Goal: Use online tool/utility: Utilize a website feature to perform a specific function

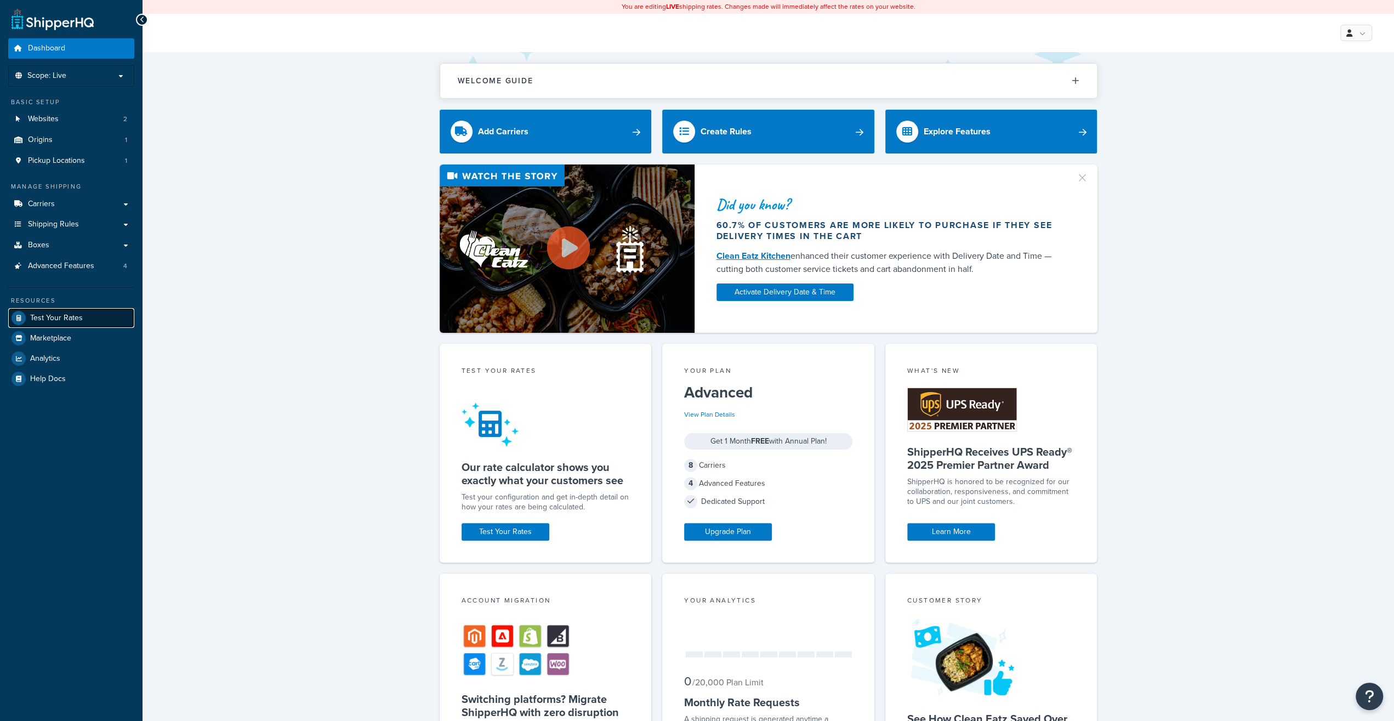
click at [30, 316] on span "Test Your Rates" at bounding box center [56, 318] width 53 height 9
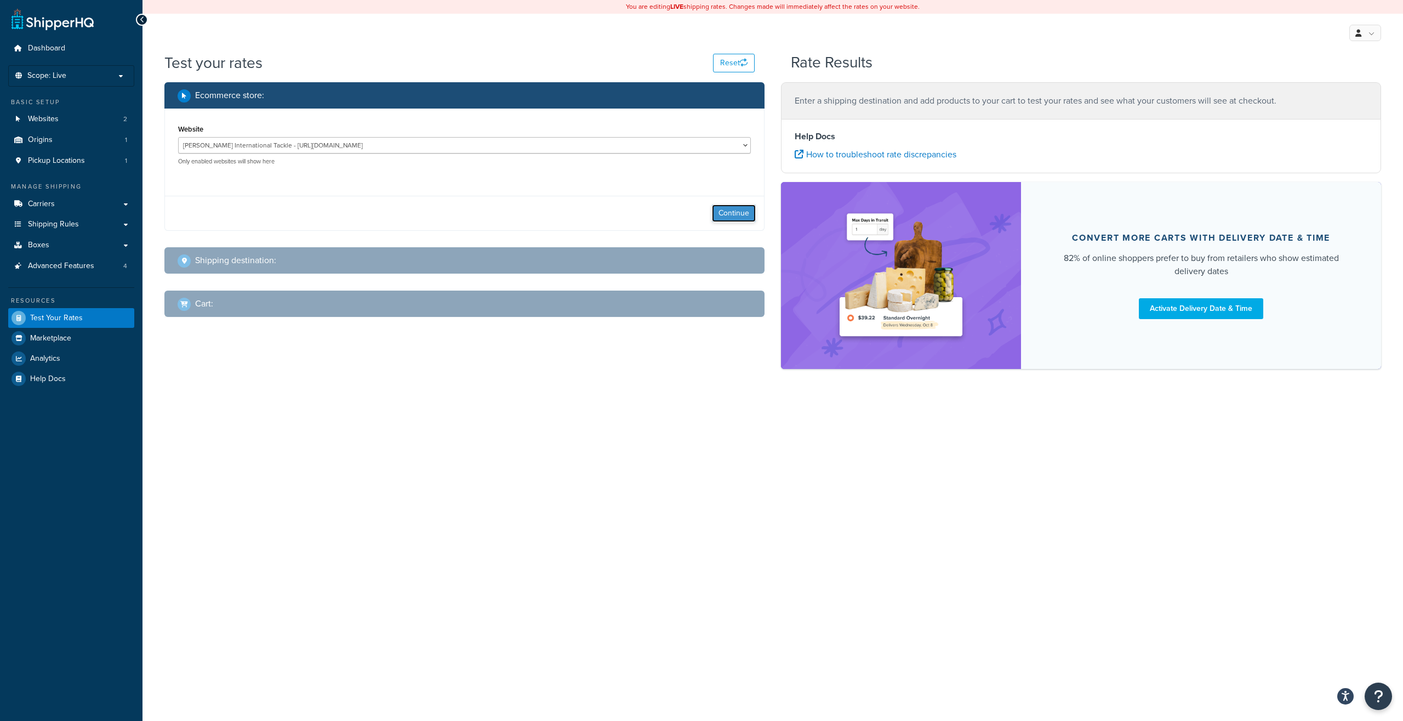
click at [720, 214] on button "Continue" at bounding box center [734, 213] width 44 height 18
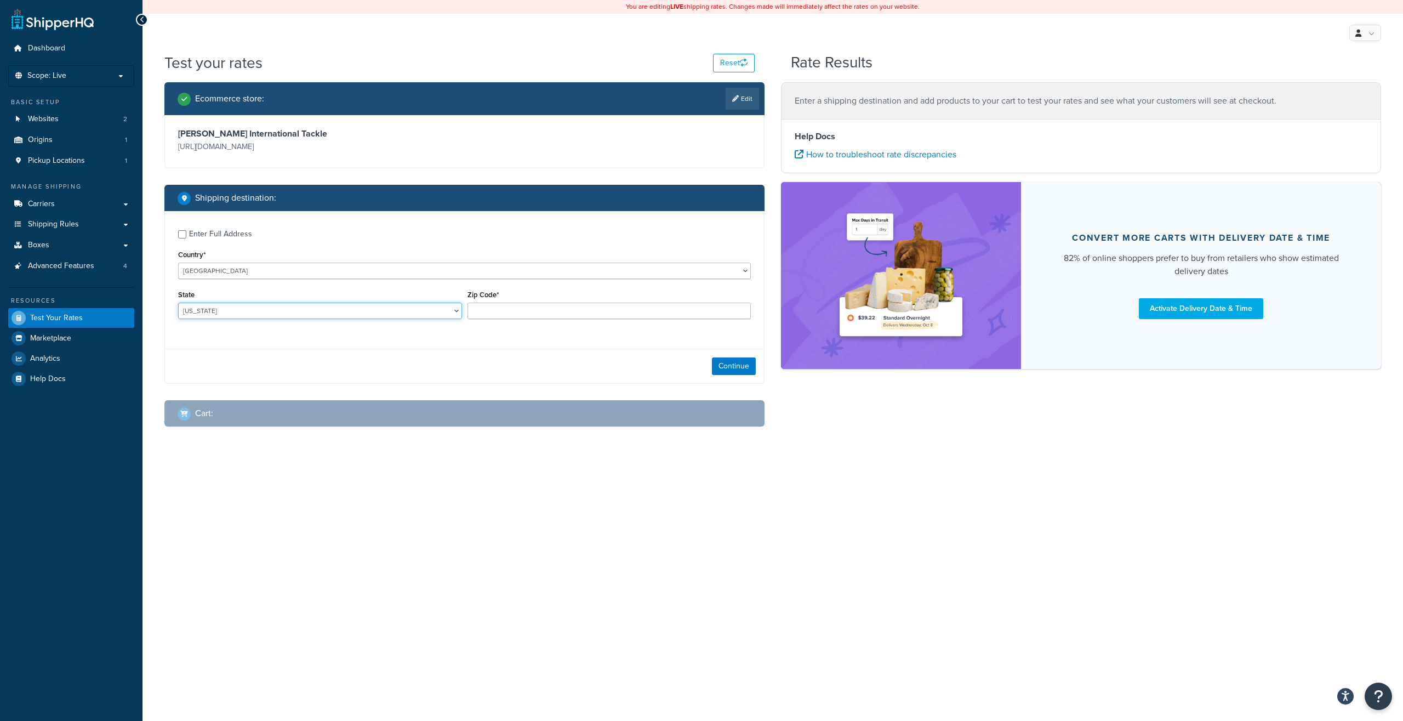
select select "FL"
click option "[US_STATE]" at bounding box center [0, 0] width 0 height 0
type input "33128"
click at [313, 351] on div "Continue" at bounding box center [464, 366] width 599 height 35
click at [751, 372] on button "Continue" at bounding box center [734, 366] width 44 height 18
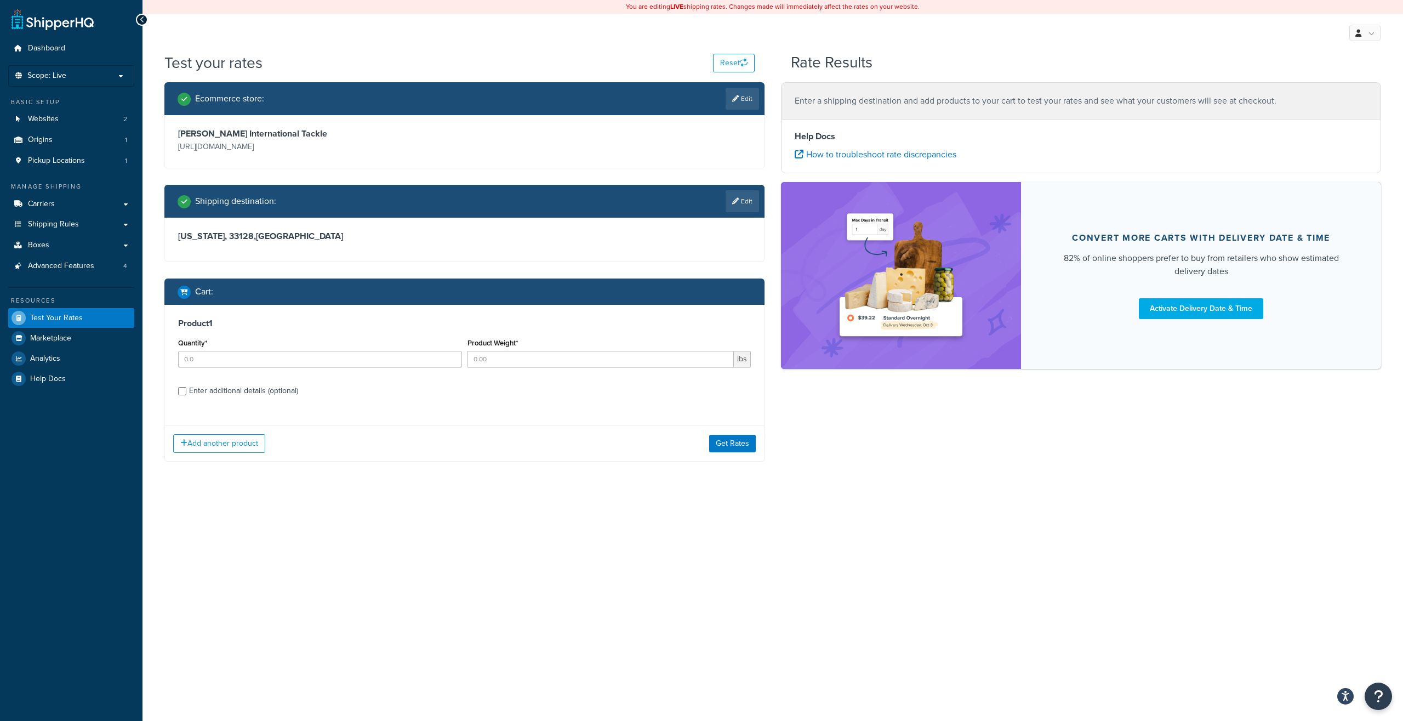
click at [275, 391] on div "Enter additional details (optional)" at bounding box center [243, 390] width 109 height 15
click at [186, 391] on input "Enter additional details (optional)" at bounding box center [182, 391] width 8 height 8
checkbox input "true"
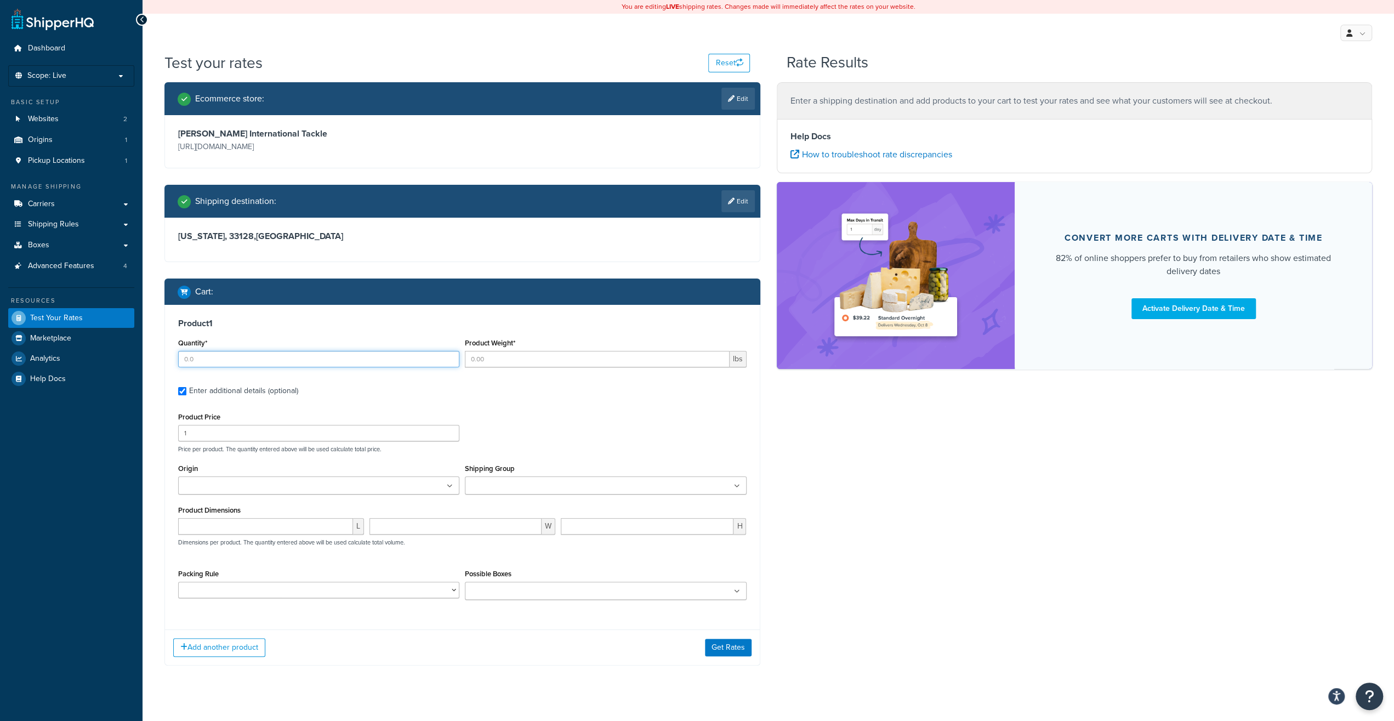
click at [235, 360] on input "Quantity*" at bounding box center [318, 359] width 281 height 16
type input "0"
drag, startPoint x: 446, startPoint y: 360, endPoint x: 482, endPoint y: 362, distance: 36.8
click at [446, 360] on input "0" at bounding box center [318, 359] width 281 height 16
click at [525, 361] on input "Product Weight*" at bounding box center [597, 359] width 264 height 16
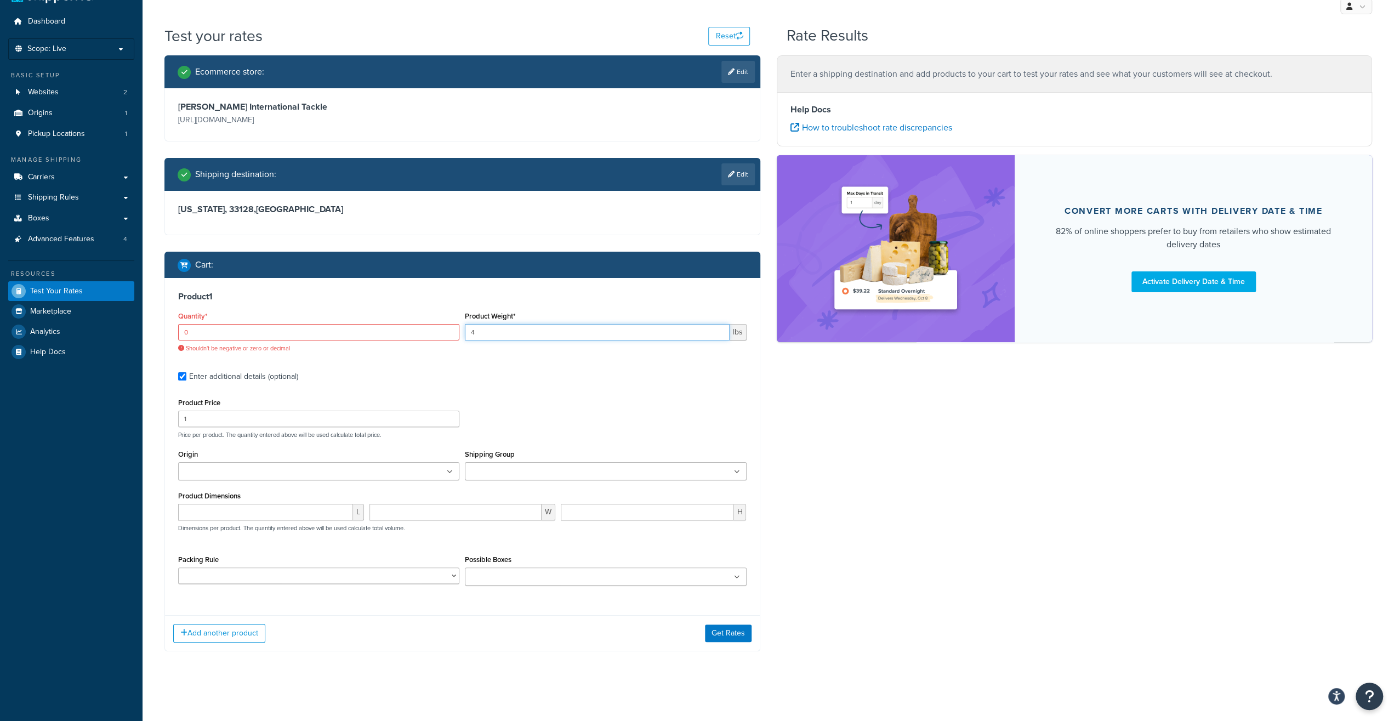
type input "4"
drag, startPoint x: 249, startPoint y: 333, endPoint x: 122, endPoint y: 341, distance: 128.0
click at [178, 340] on input "0" at bounding box center [318, 332] width 281 height 16
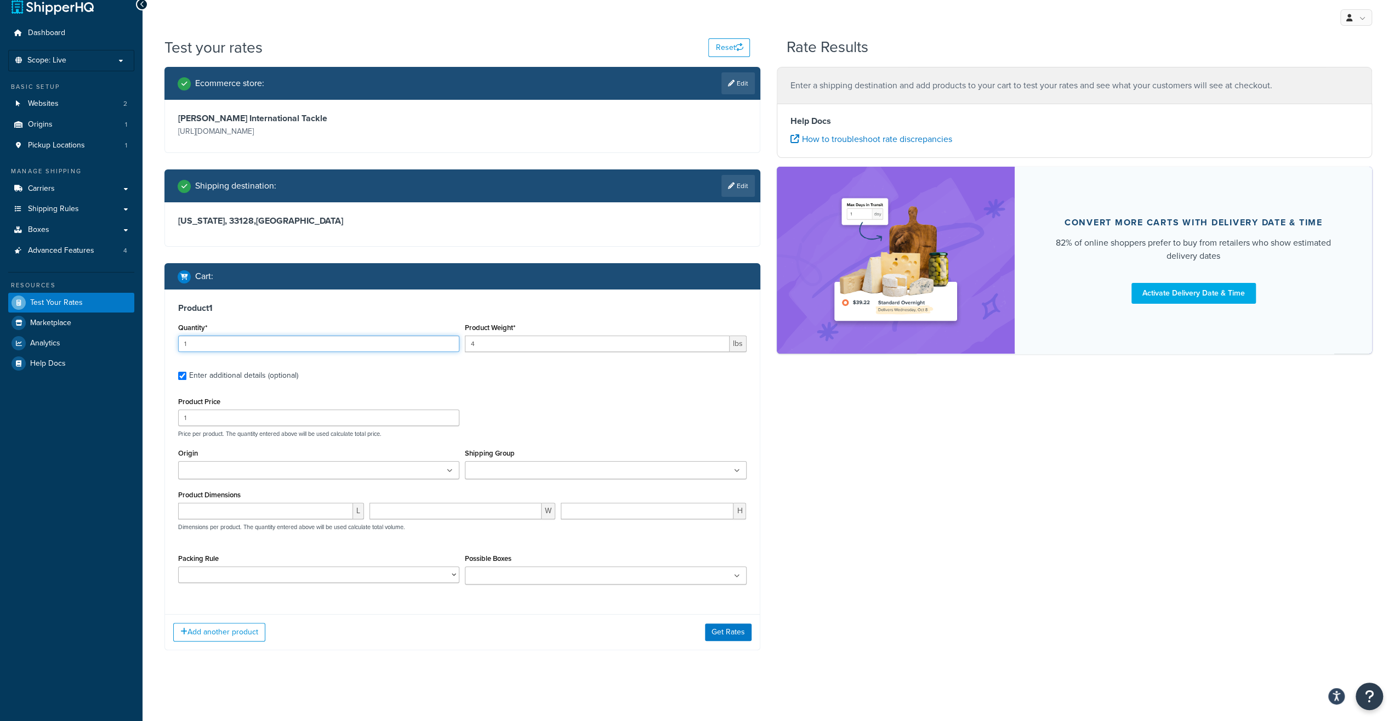
type input "1"
click at [204, 500] on div "Product Dimensions L W H Dimensions per product. The quantity entered above wil…" at bounding box center [462, 514] width 568 height 55
drag, startPoint x: 197, startPoint y: 513, endPoint x: 157, endPoint y: 515, distance: 39.5
click at [196, 513] on input "number" at bounding box center [265, 511] width 175 height 16
type input "98"
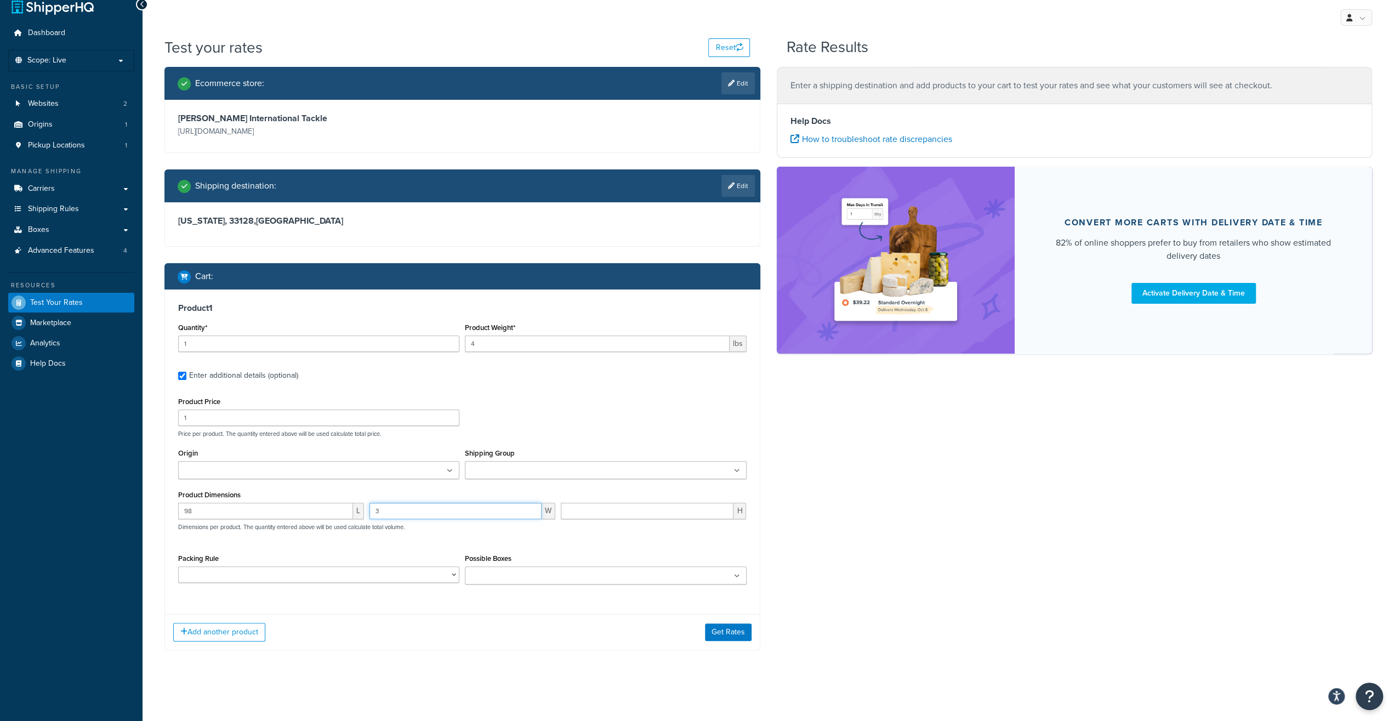
type input "3"
click at [178, 566] on select "10' Rod - 5" Rod Tube - 2pc & BG5000 Spinning Reel 2'8" Rod - 3" Rod Tube & Tan…" at bounding box center [318, 574] width 281 height 16
drag, startPoint x: 249, startPoint y: 579, endPoint x: 357, endPoint y: 642, distance: 124.3
click at [357, 642] on div "Add another product Get Rates" at bounding box center [462, 632] width 595 height 36
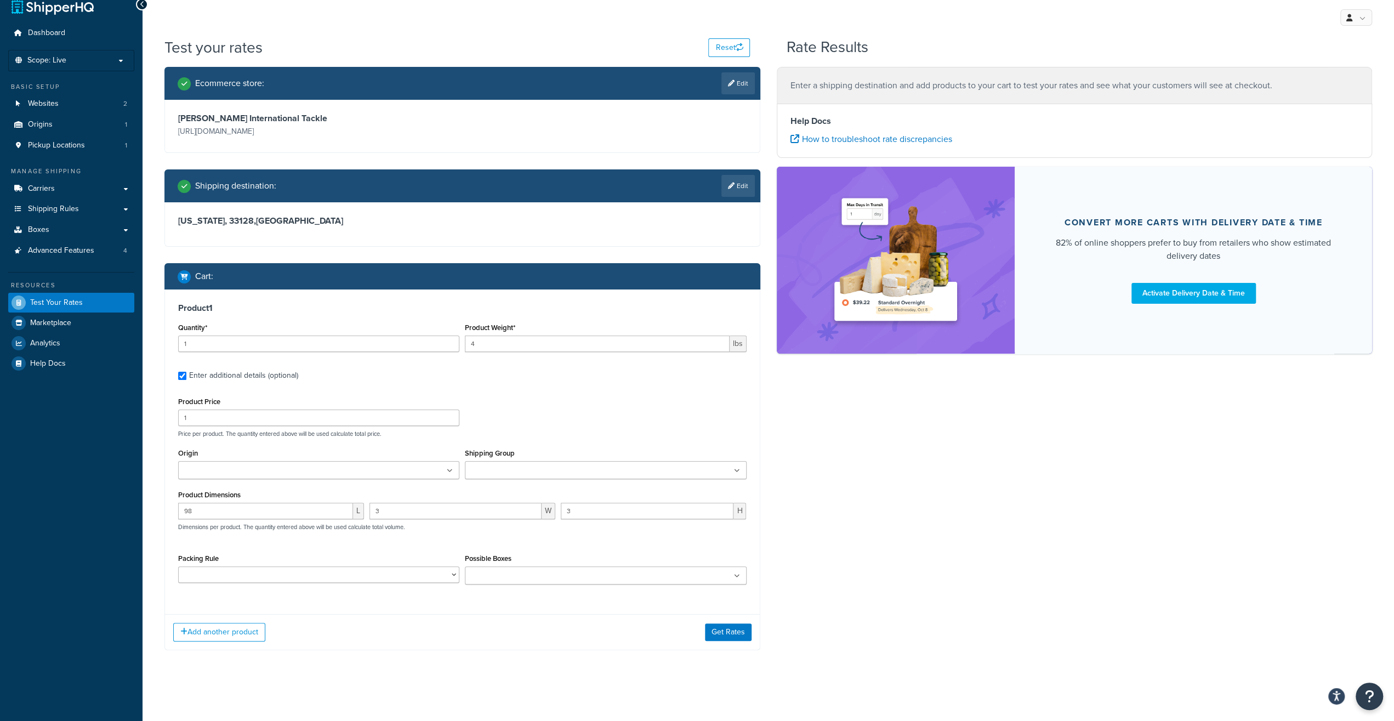
click at [543, 473] on input "Shipping Group" at bounding box center [516, 471] width 97 height 12
click at [401, 637] on div "Add another product Get Rates" at bounding box center [462, 632] width 595 height 36
click at [178, 566] on select "10' Rod - 5" Rod Tube - 2pc & BG5000 Spinning Reel 2'8" Rod - 3" Rod Tube & Tan…" at bounding box center [318, 574] width 281 height 16
select select "60597"
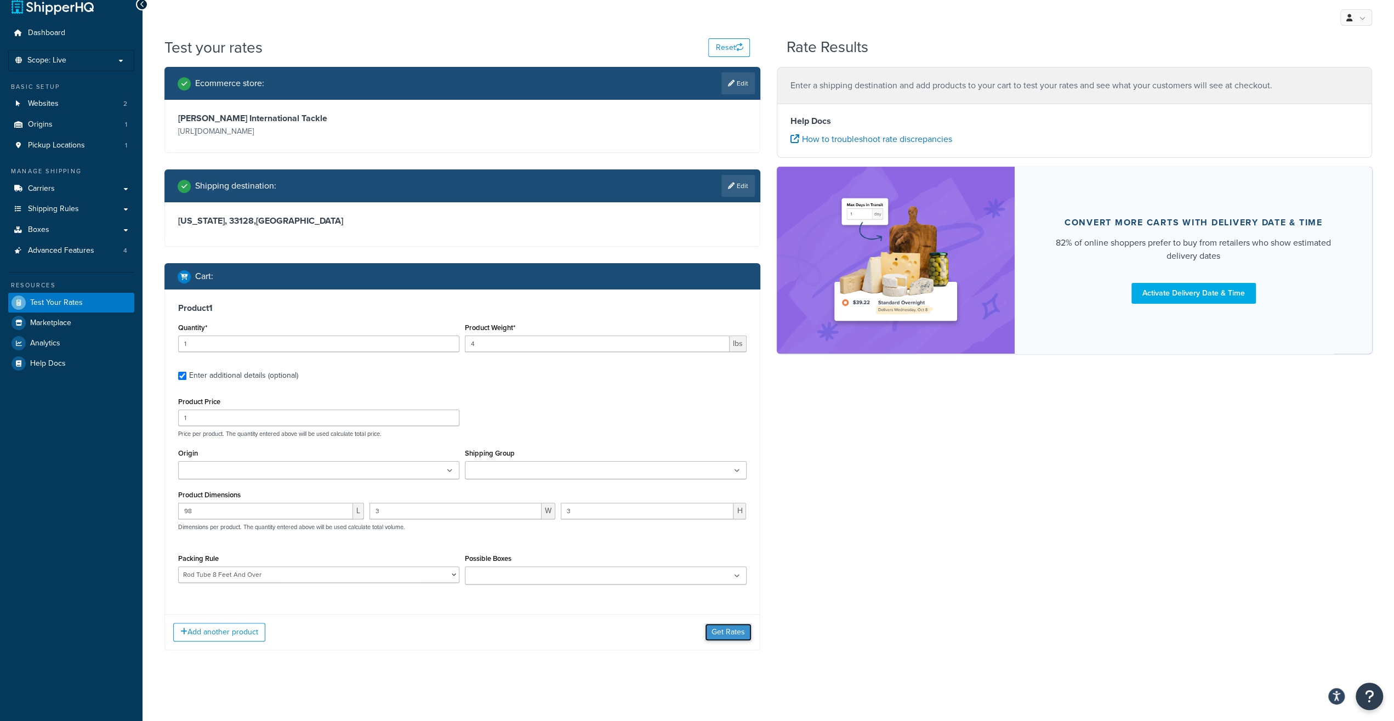
click at [728, 633] on button "Get Rates" at bounding box center [728, 632] width 47 height 18
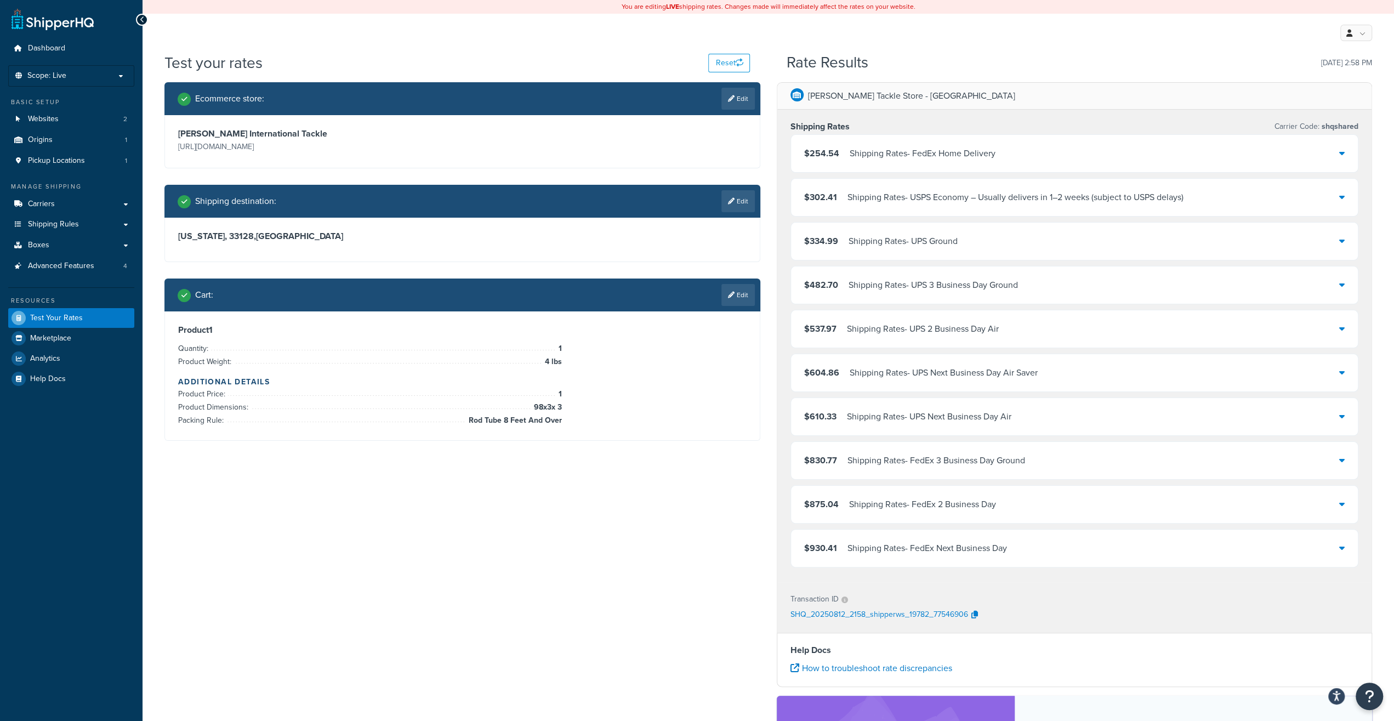
click at [869, 245] on div "Shipping Rates - UPS Ground" at bounding box center [903, 241] width 109 height 15
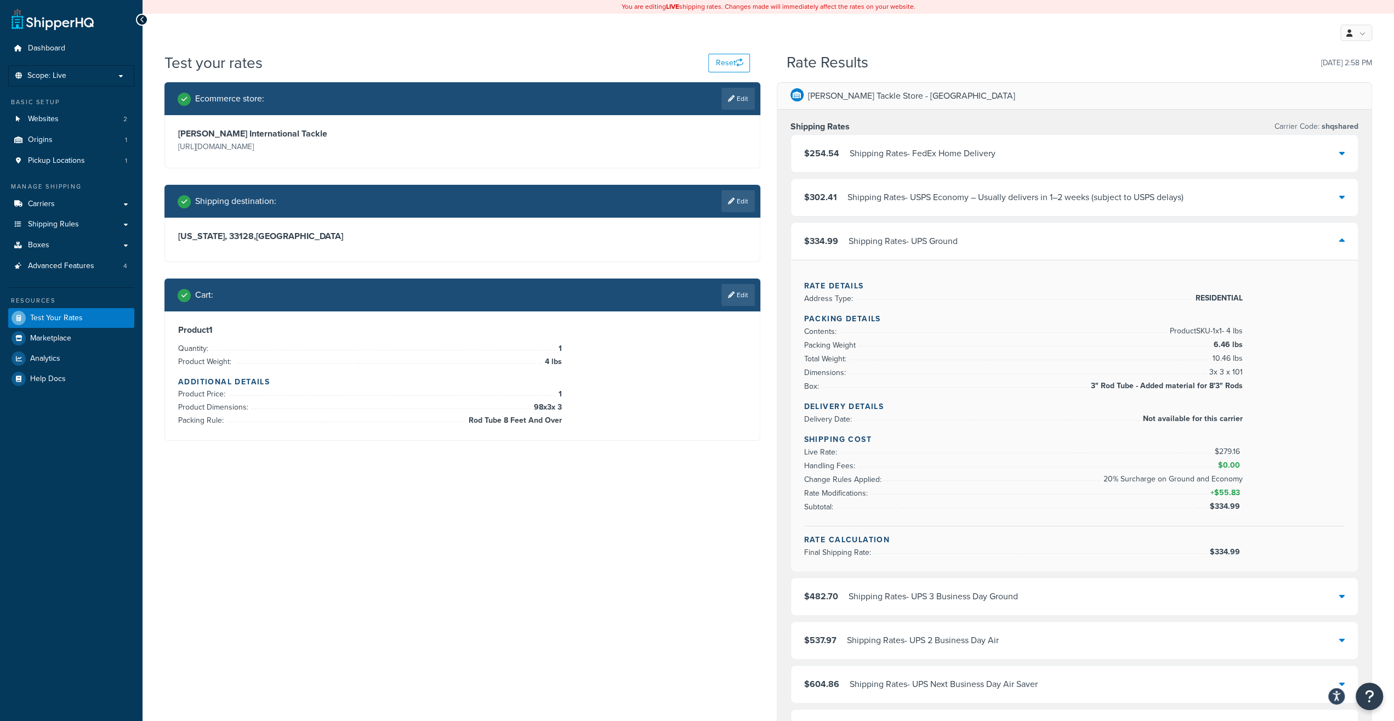
click at [868, 245] on div "Shipping Rates - UPS Ground" at bounding box center [903, 241] width 109 height 15
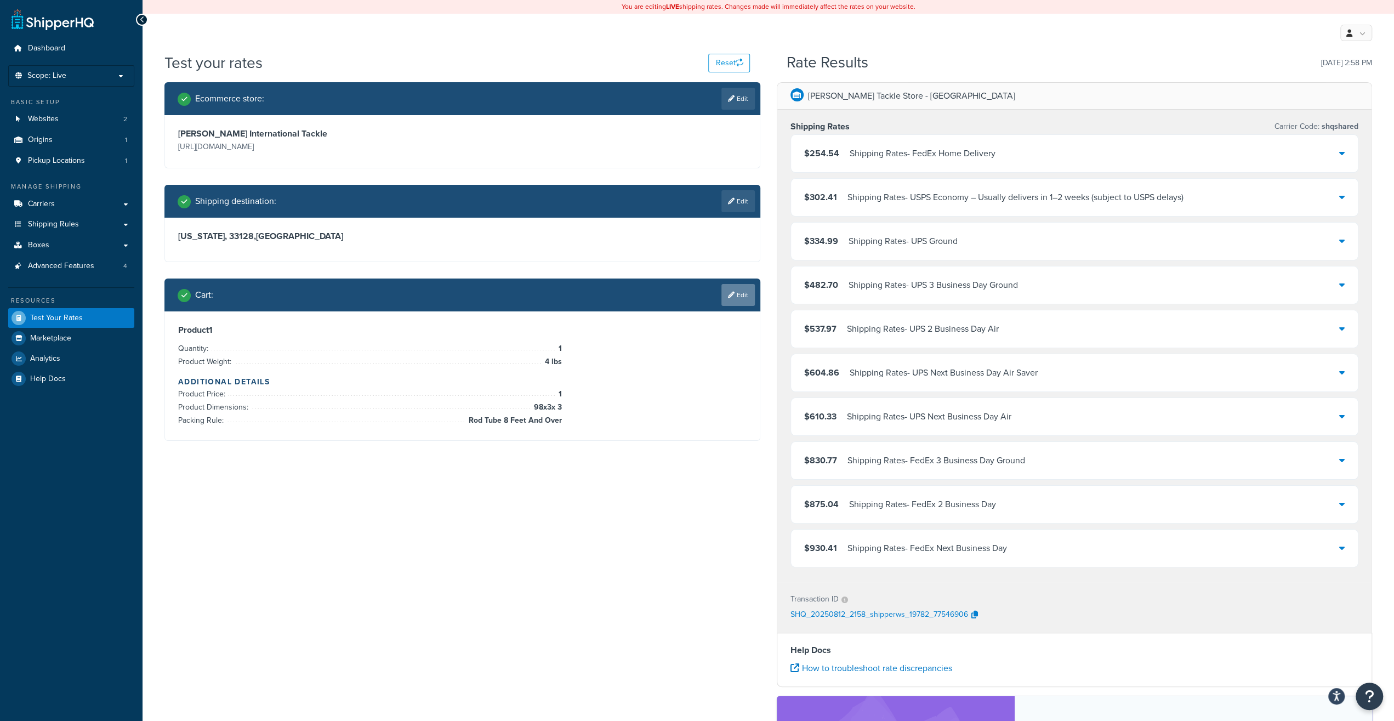
click at [739, 300] on link "Edit" at bounding box center [737, 295] width 33 height 22
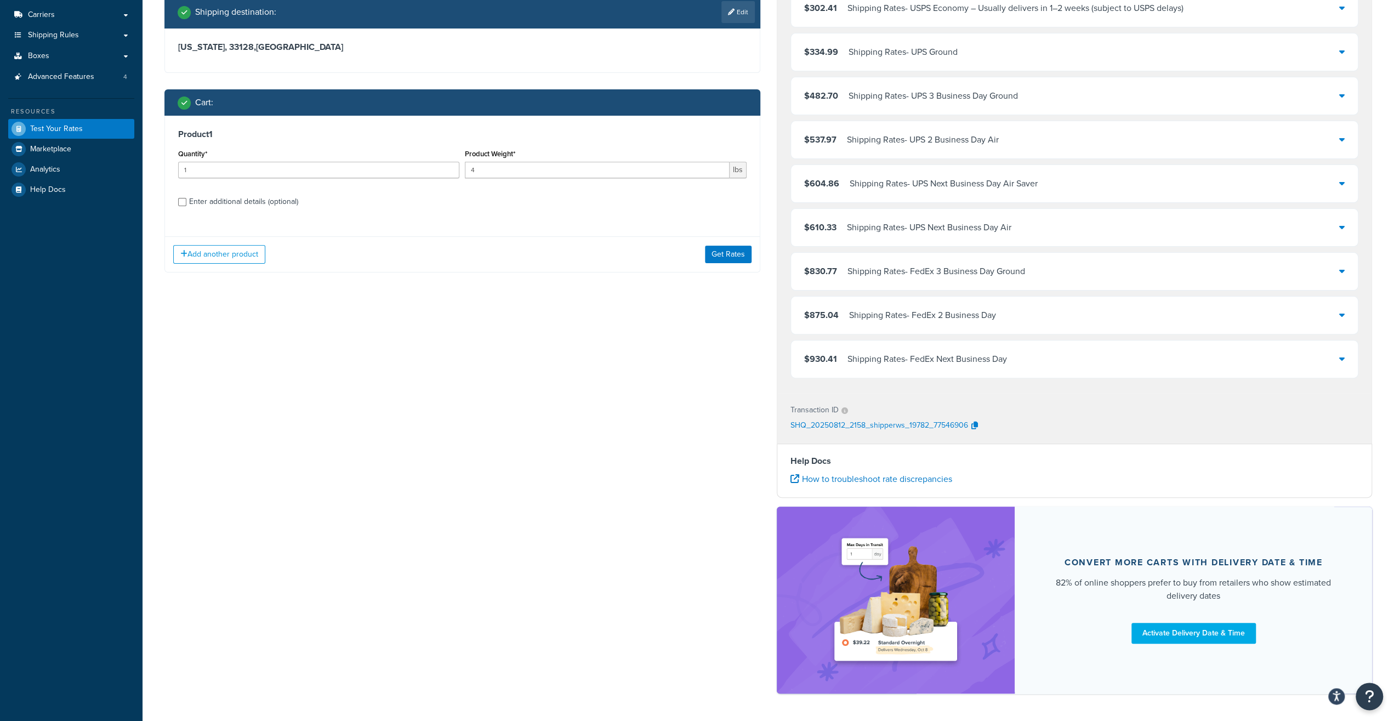
scroll to position [223, 0]
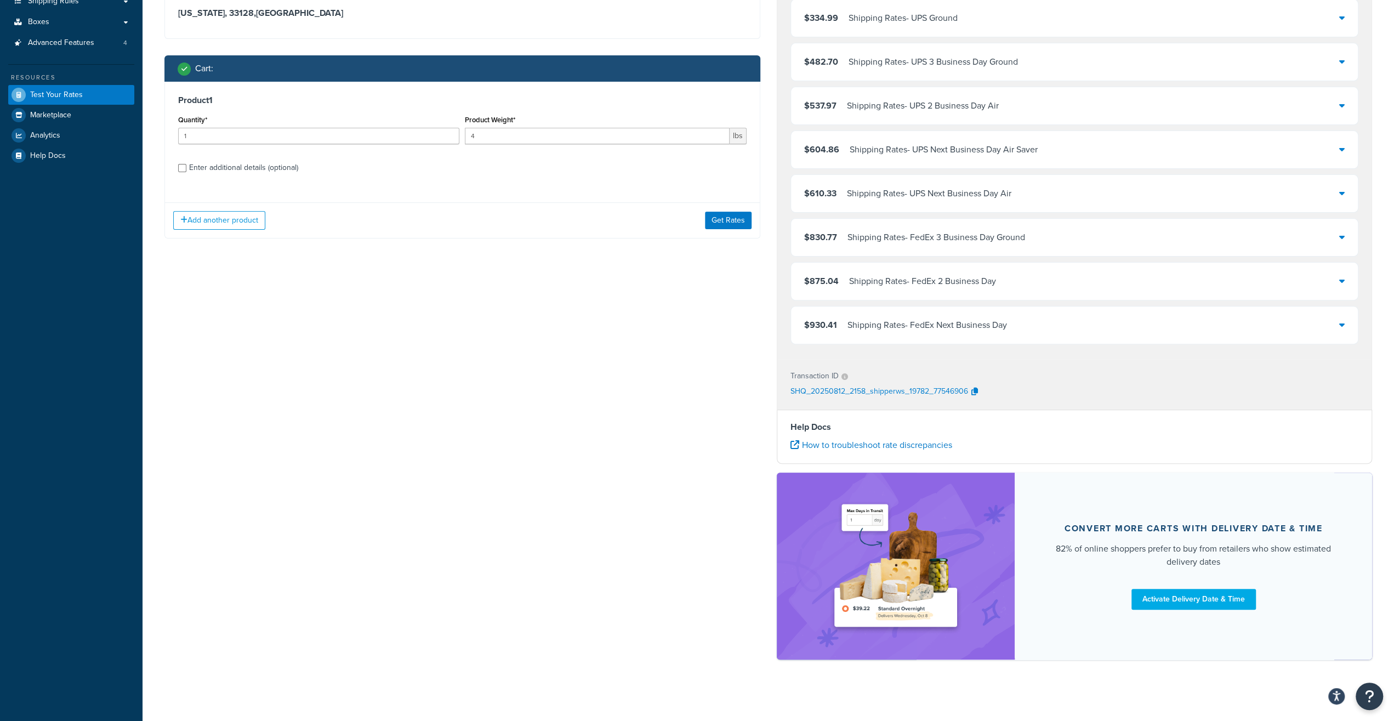
click at [242, 170] on div "Enter additional details (optional)" at bounding box center [243, 167] width 109 height 15
click at [186, 170] on input "Enter additional details (optional)" at bounding box center [182, 168] width 8 height 8
checkbox input "true"
select select "60597"
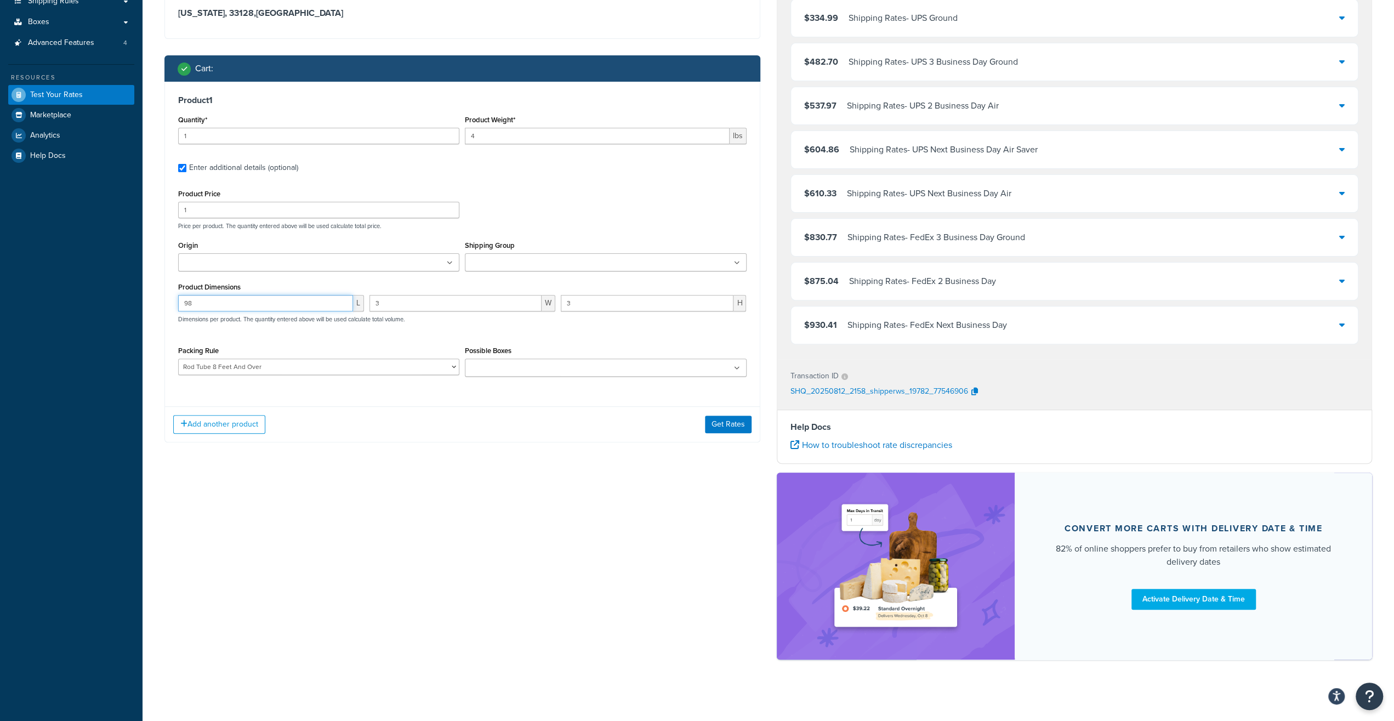
drag, startPoint x: 219, startPoint y: 311, endPoint x: 134, endPoint y: 314, distance: 84.5
click at [178, 311] on input "98" at bounding box center [265, 303] width 175 height 16
type input "98"
click at [720, 431] on button "Get Rates" at bounding box center [728, 424] width 47 height 18
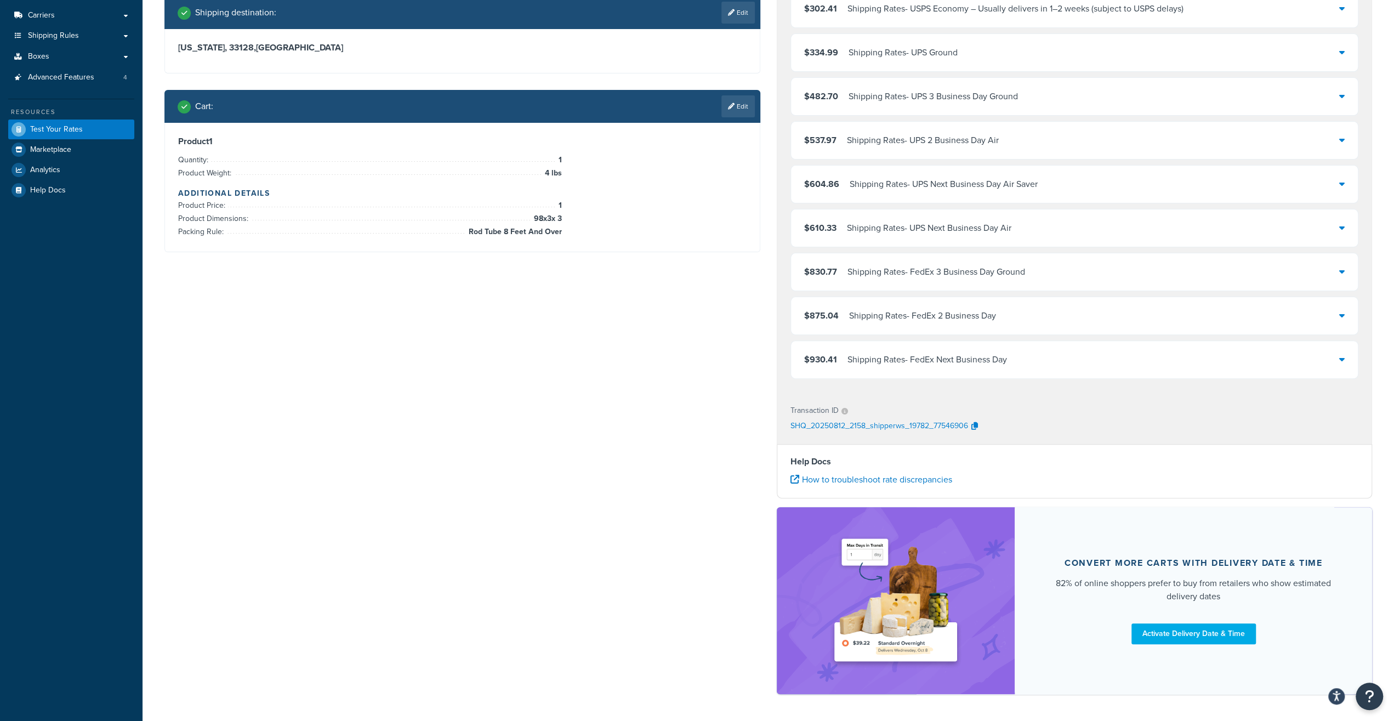
scroll to position [52, 0]
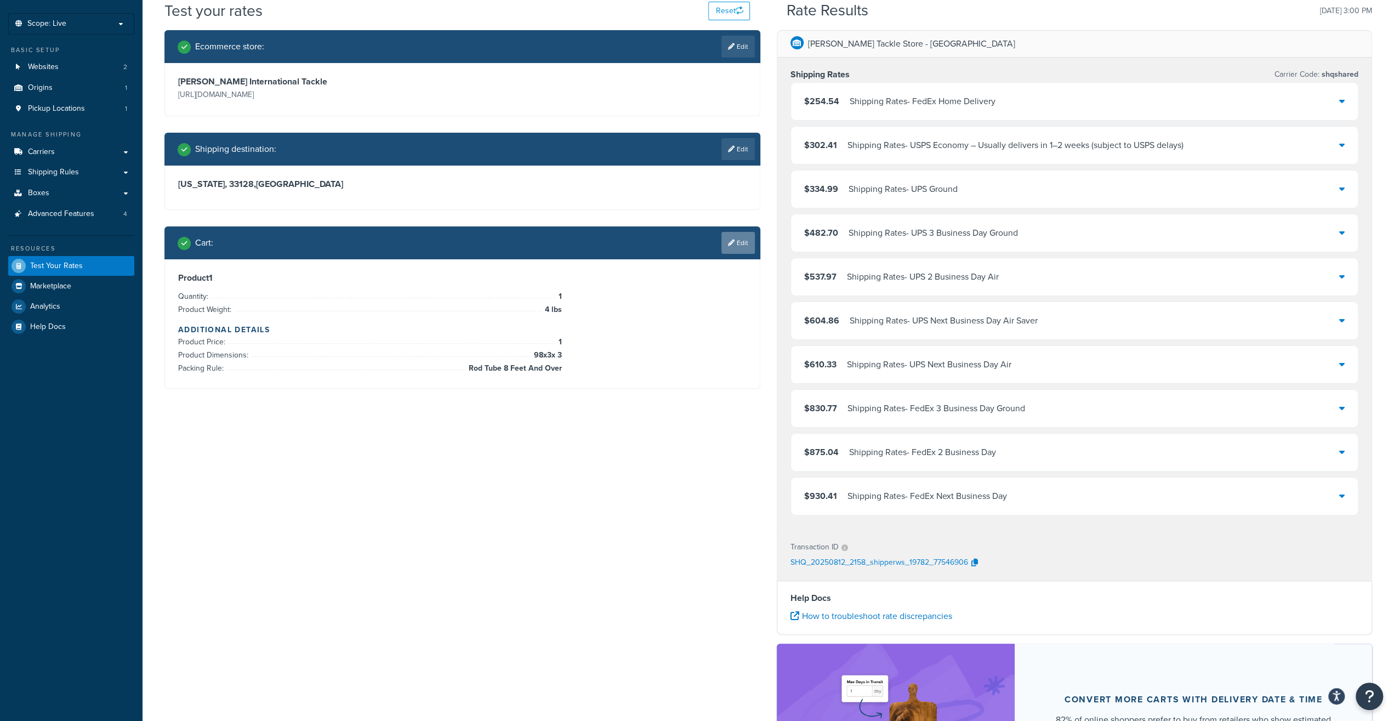
click at [730, 243] on icon at bounding box center [731, 243] width 7 height 7
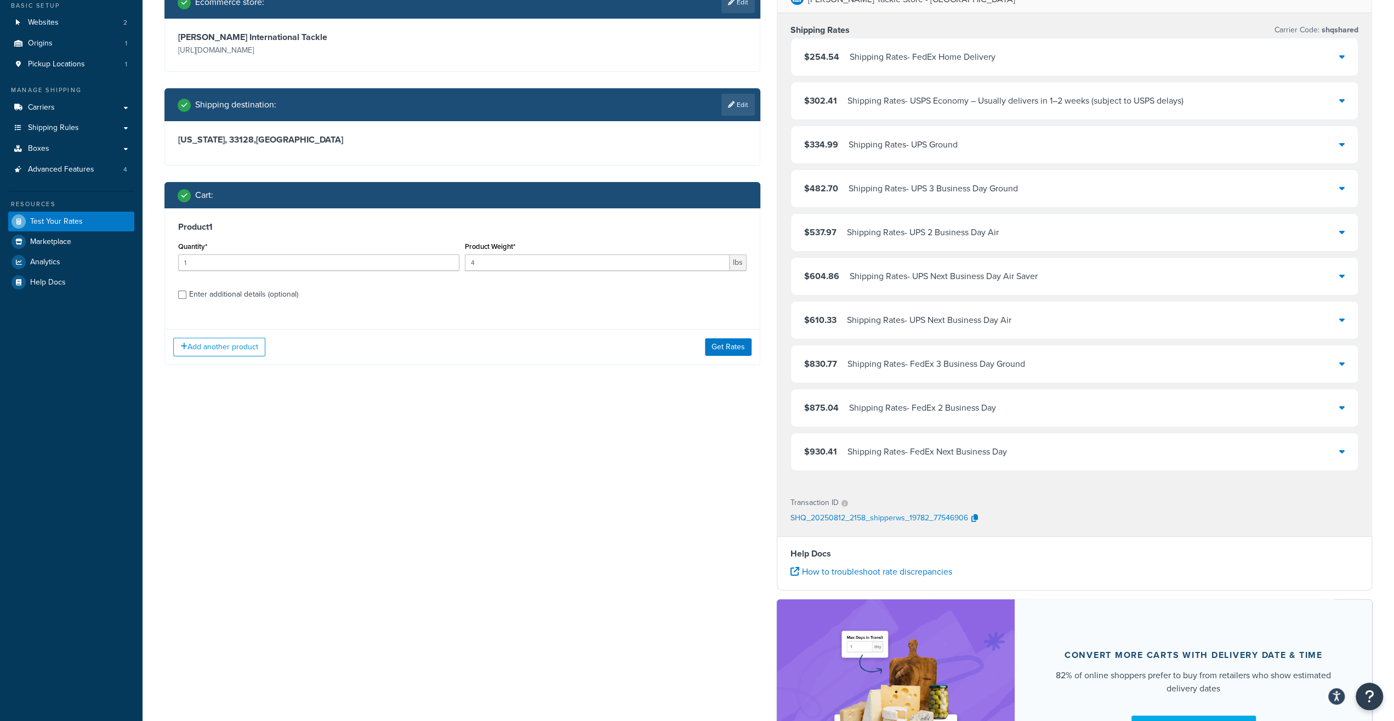
scroll to position [109, 0]
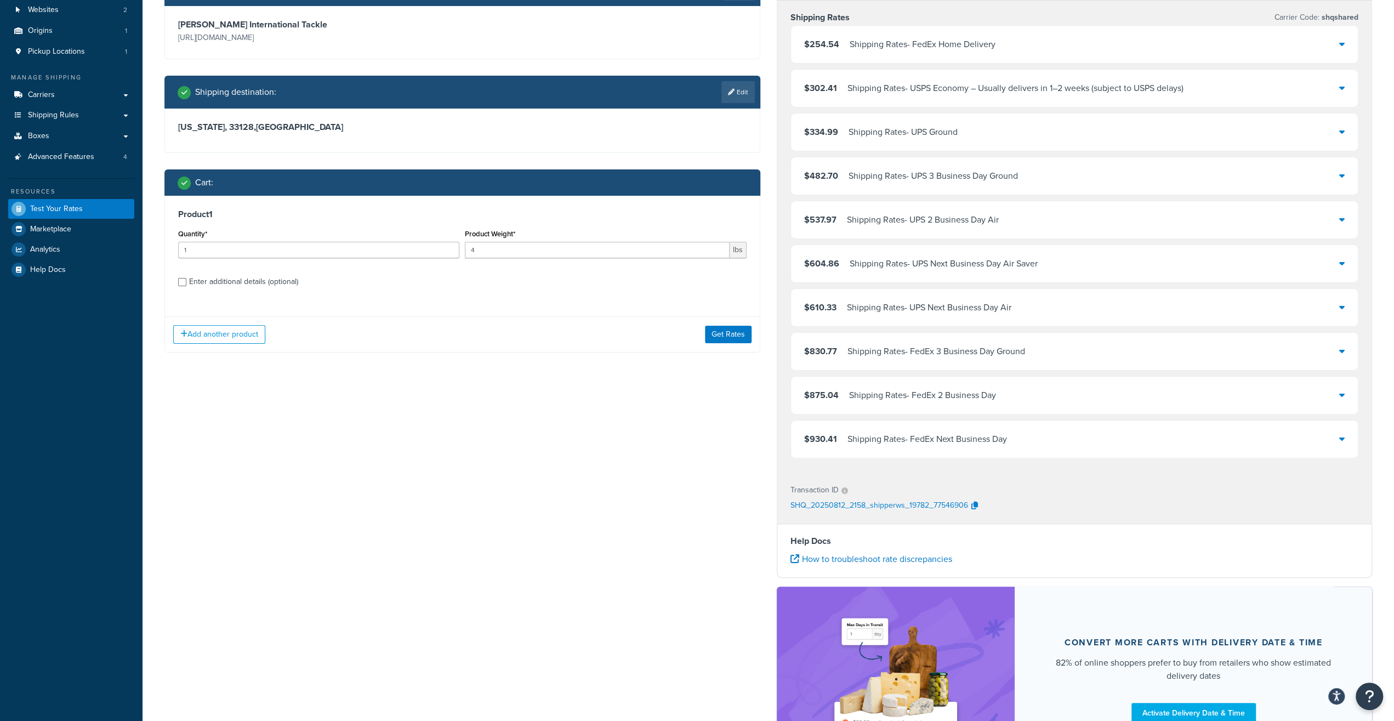
click at [271, 277] on div "Enter additional details (optional)" at bounding box center [243, 281] width 109 height 15
click at [186, 278] on input "Enter additional details (optional)" at bounding box center [182, 282] width 8 height 8
checkbox input "true"
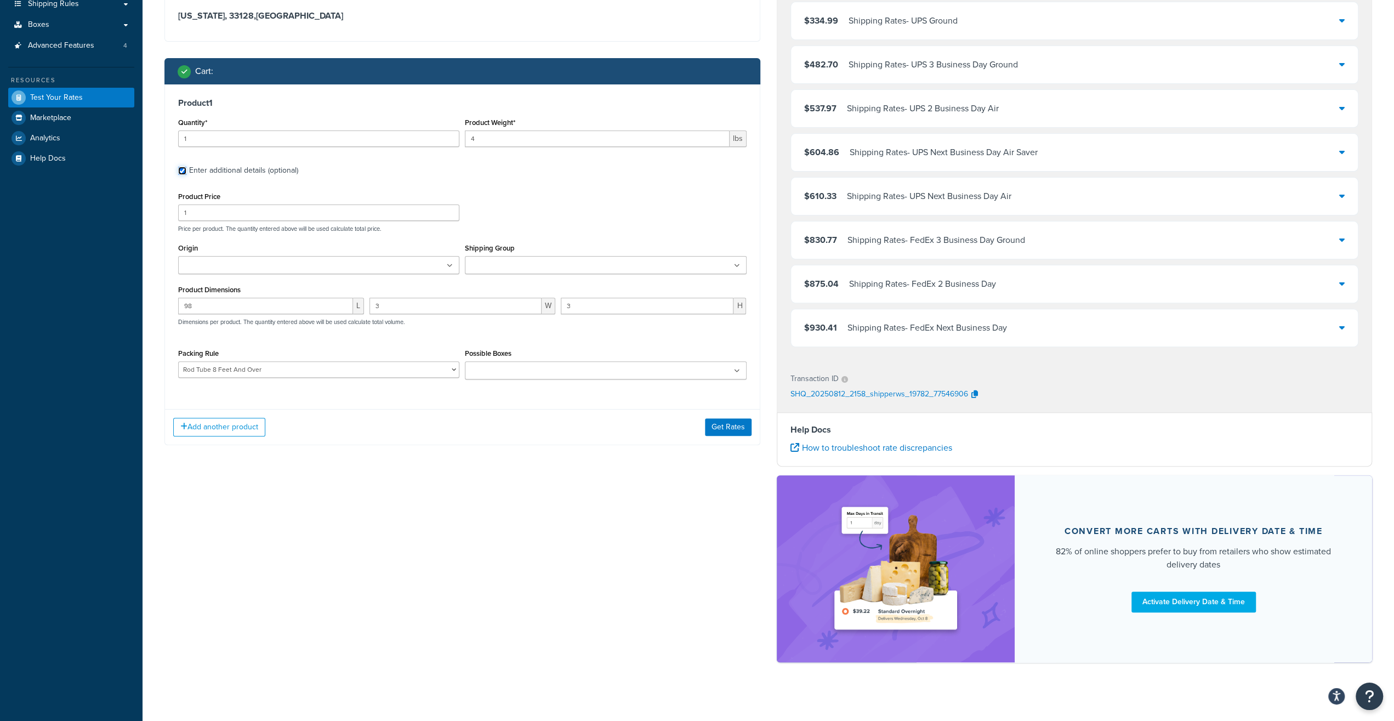
scroll to position [223, 0]
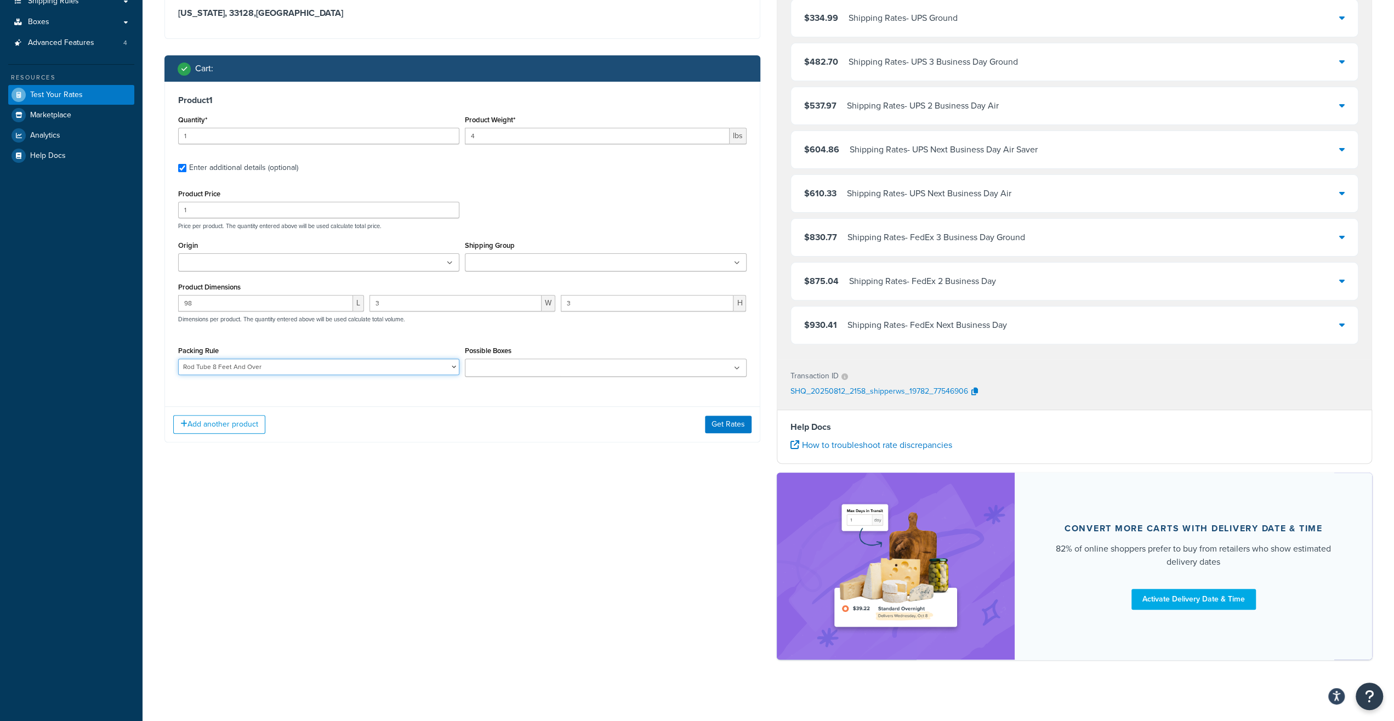
click at [178, 358] on select "10' Rod - 5" Rod Tube - 2pc & BG5000 Spinning Reel 2'8" Rod - 3" Rod Tube & Tan…" at bounding box center [318, 366] width 281 height 16
select select "60596"
click option "Rod Tube Under 8 Feet" at bounding box center [0, 0] width 0 height 0
click at [241, 304] on input "98" at bounding box center [265, 303] width 175 height 16
type input "96"
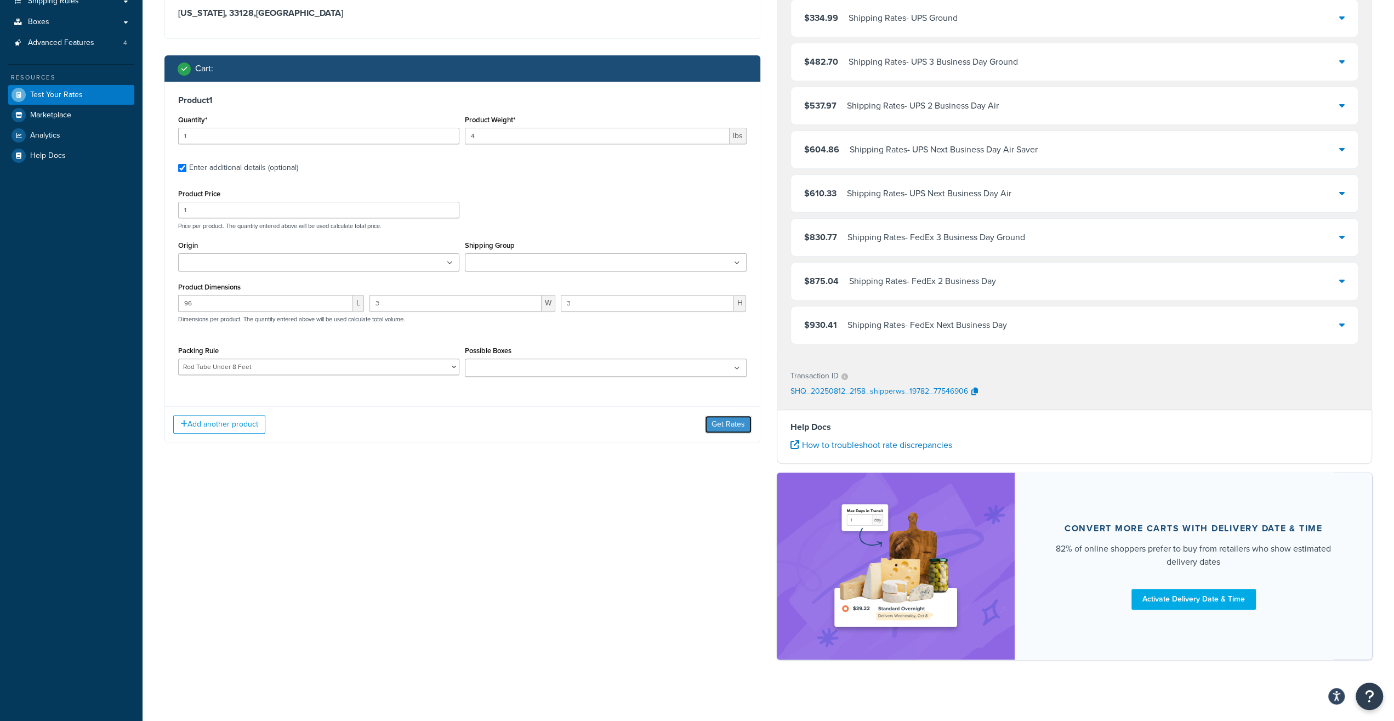
click at [720, 416] on button "Get Rates" at bounding box center [728, 424] width 47 height 18
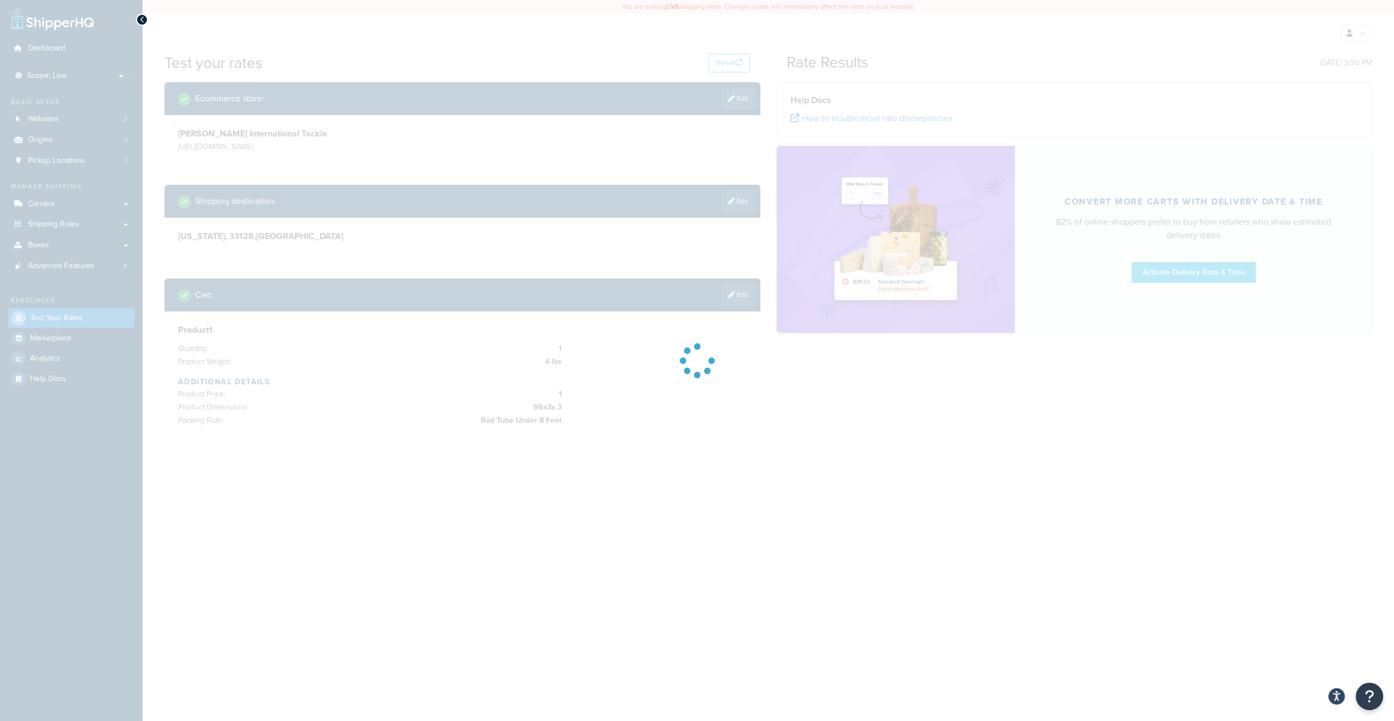
scroll to position [0, 0]
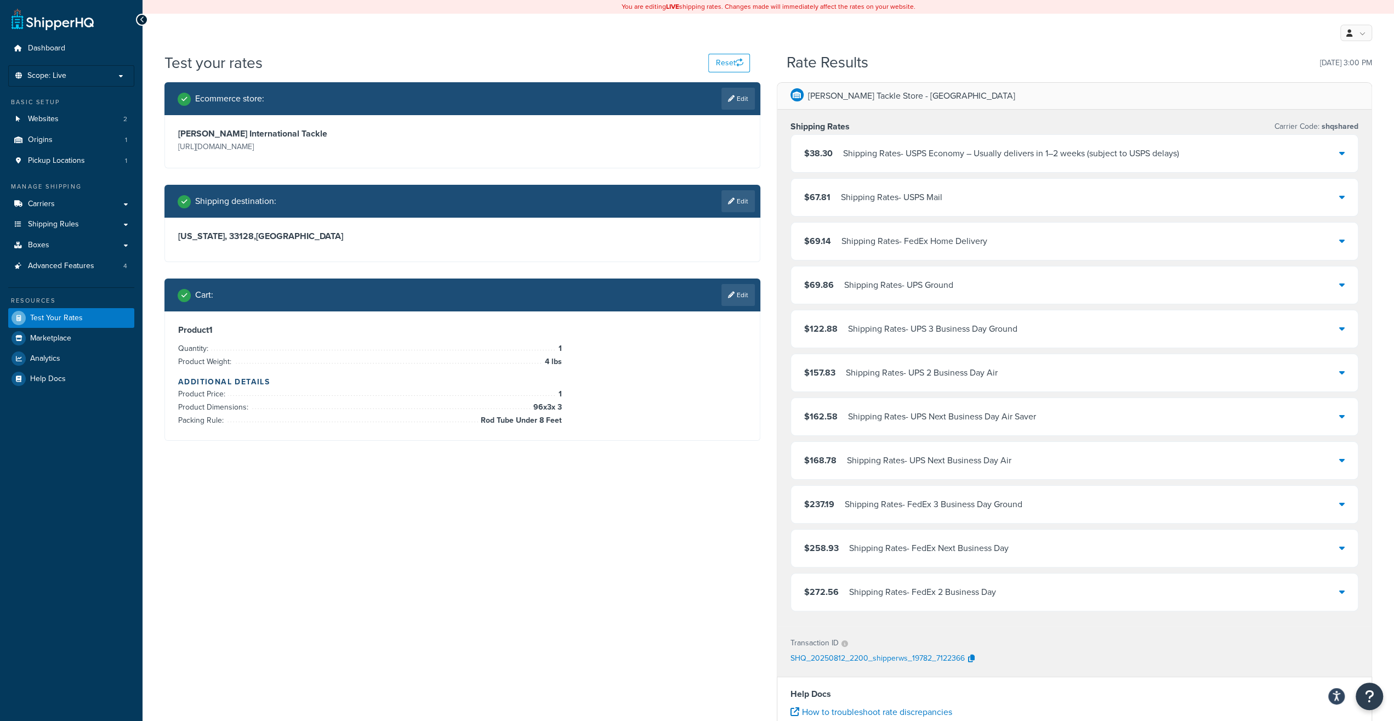
click at [543, 252] on div "[US_STATE], 33128 , [GEOGRAPHIC_DATA]" at bounding box center [462, 240] width 595 height 44
